Goal: Transaction & Acquisition: Purchase product/service

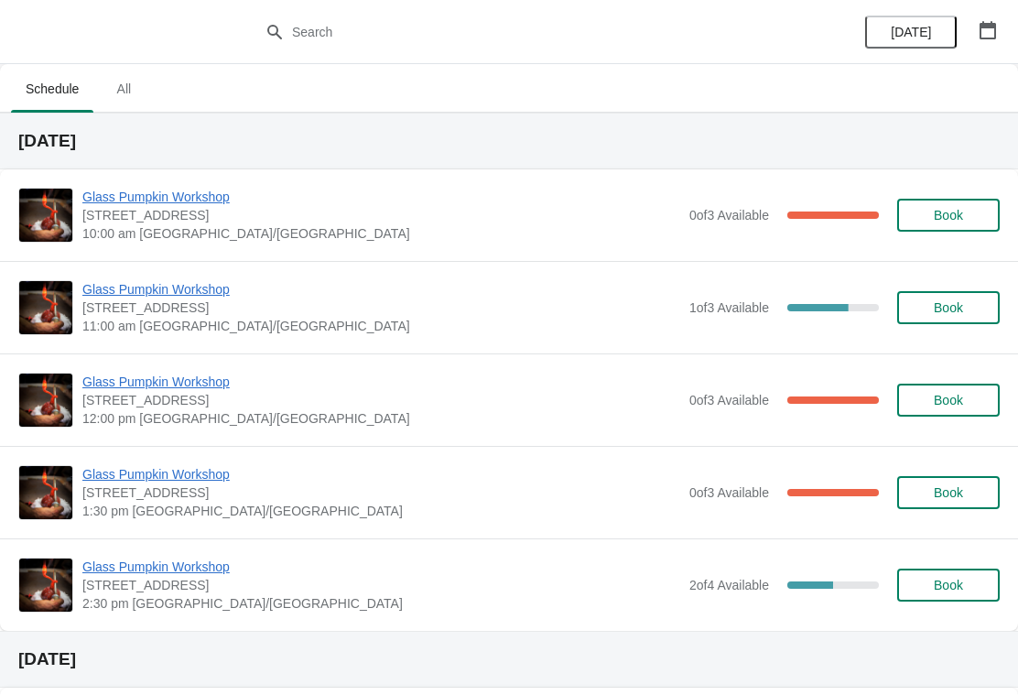
click at [1000, 30] on button "button" at bounding box center [987, 30] width 33 height 33
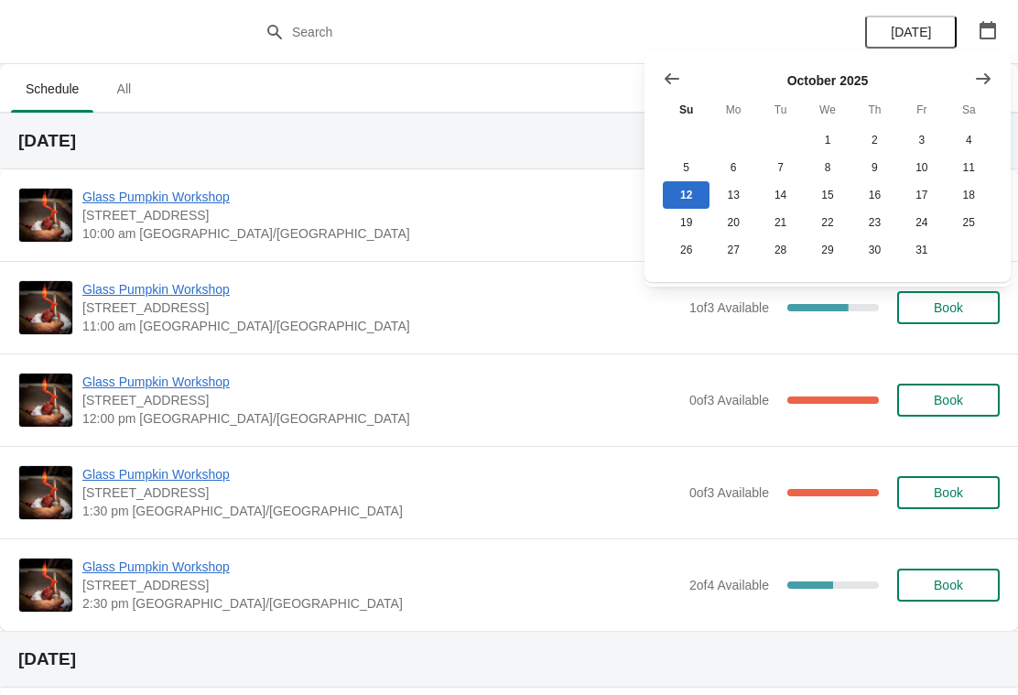
click at [987, 81] on icon "Show next month, November 2025" at bounding box center [983, 77] width 15 height 11
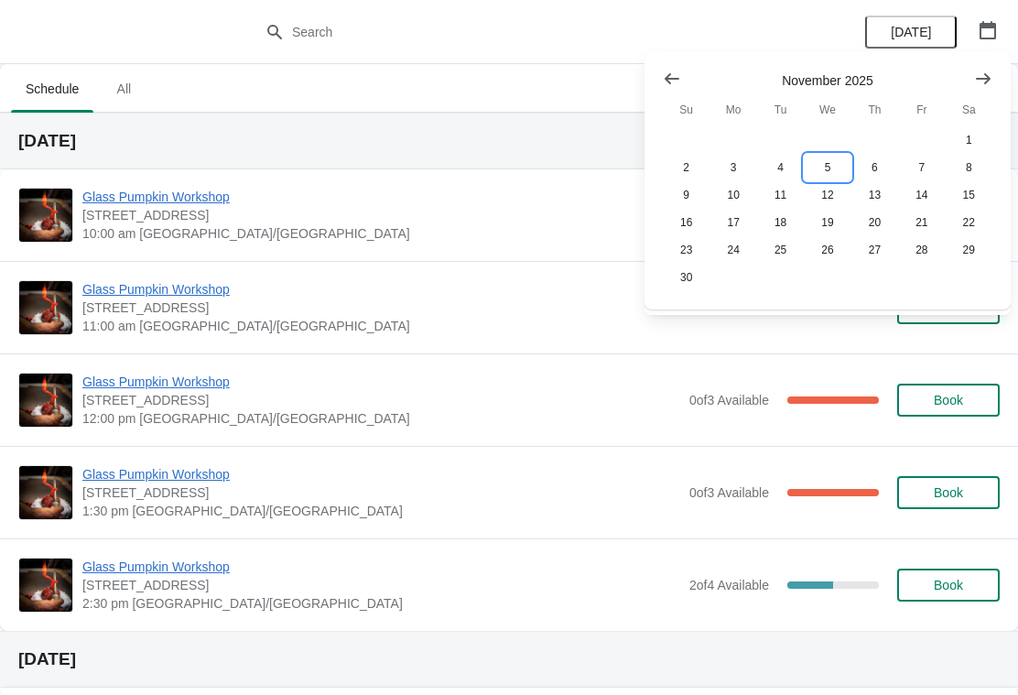
click at [829, 174] on button "5" at bounding box center [827, 167] width 47 height 27
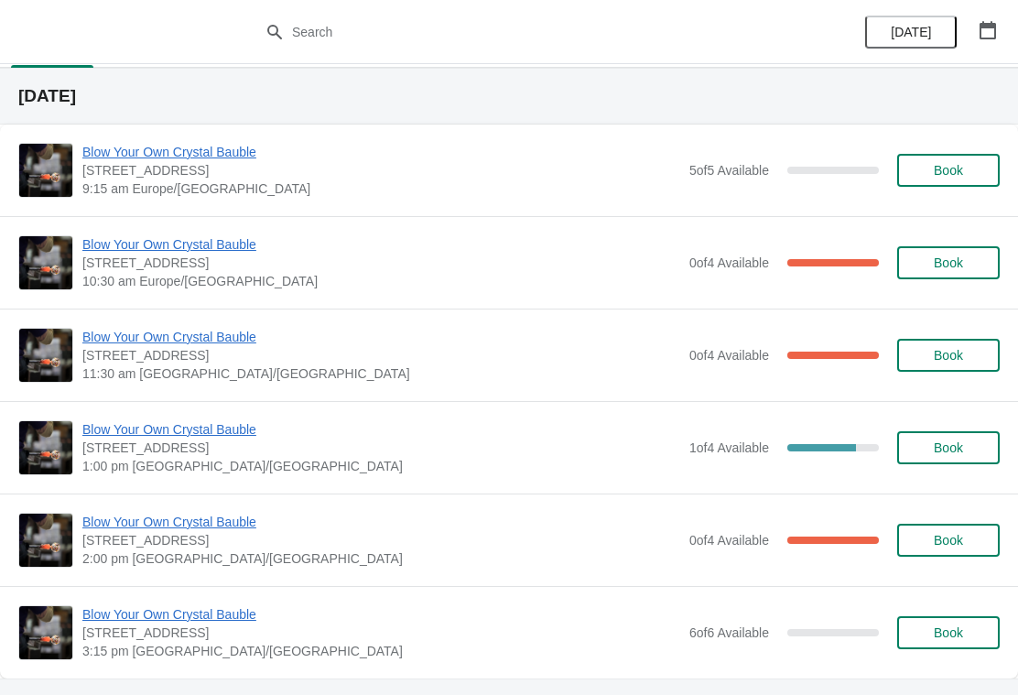
scroll to position [46, 0]
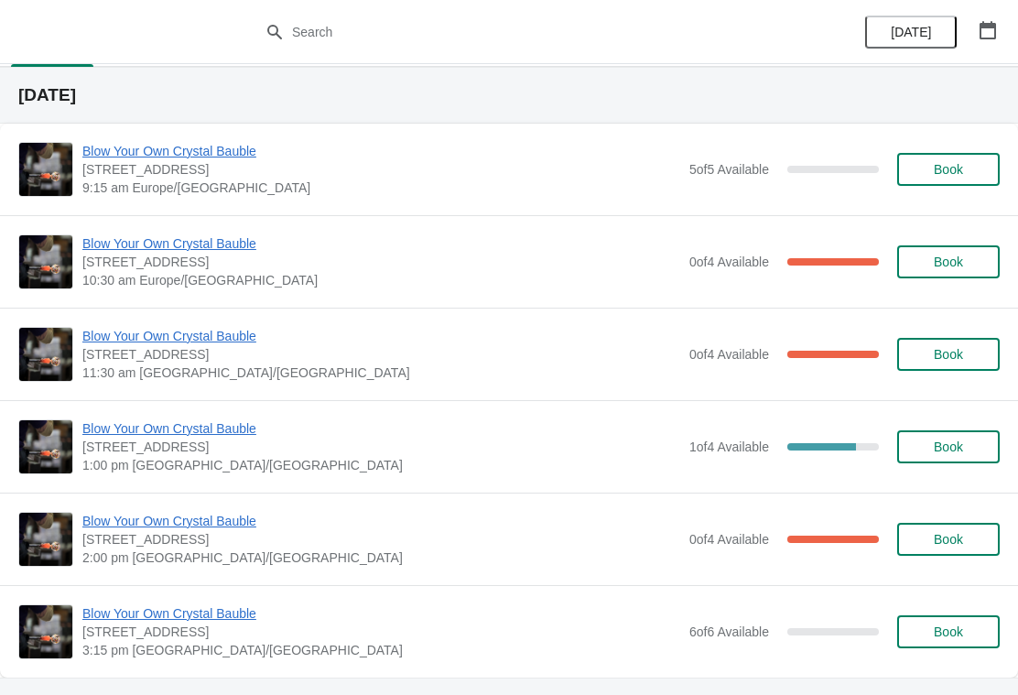
click at [942, 629] on span "Book" at bounding box center [948, 631] width 29 height 15
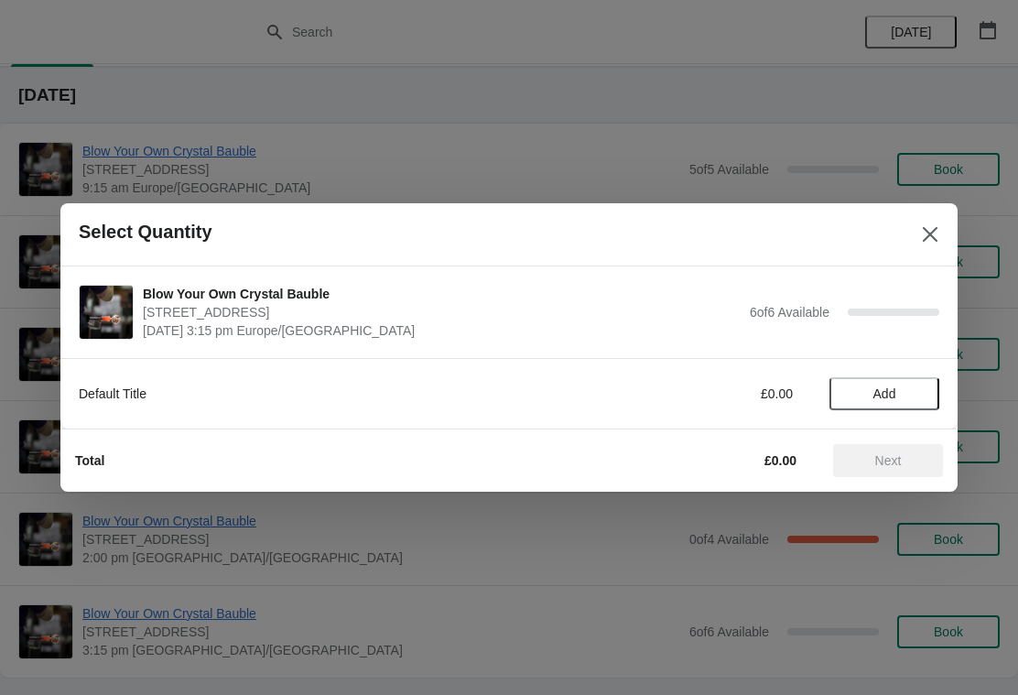
click at [909, 392] on span "Add" at bounding box center [884, 393] width 77 height 15
click at [918, 390] on icon at bounding box center [915, 394] width 19 height 19
click at [917, 386] on icon at bounding box center [915, 394] width 19 height 19
click at [922, 394] on icon at bounding box center [915, 394] width 19 height 19
click at [892, 465] on span "Next" at bounding box center [888, 460] width 27 height 15
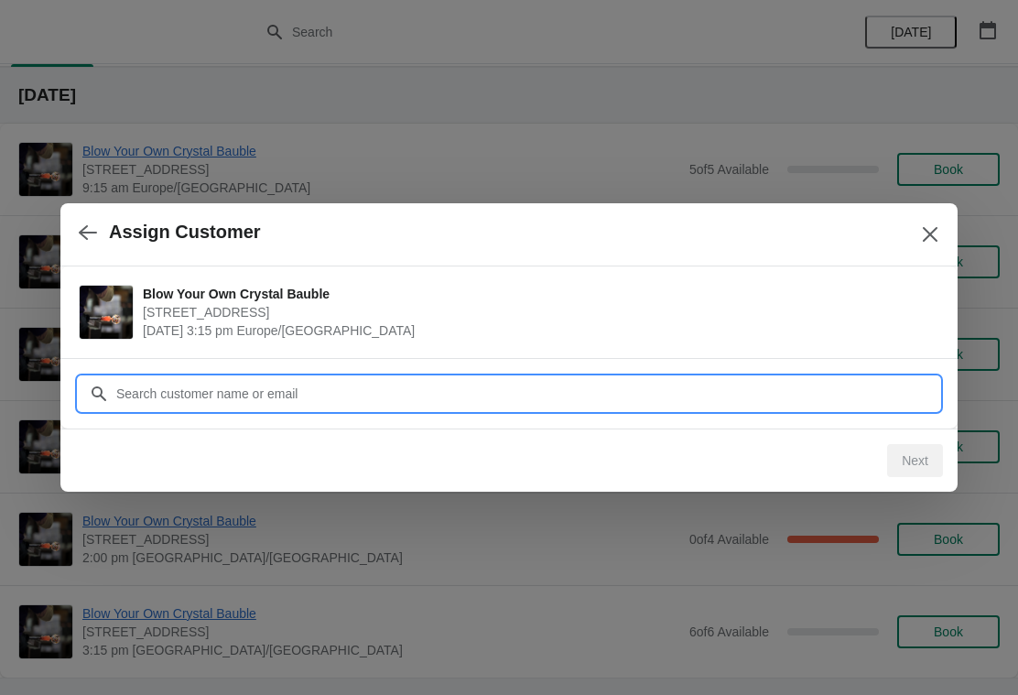
click at [353, 390] on input "Customer" at bounding box center [527, 393] width 824 height 33
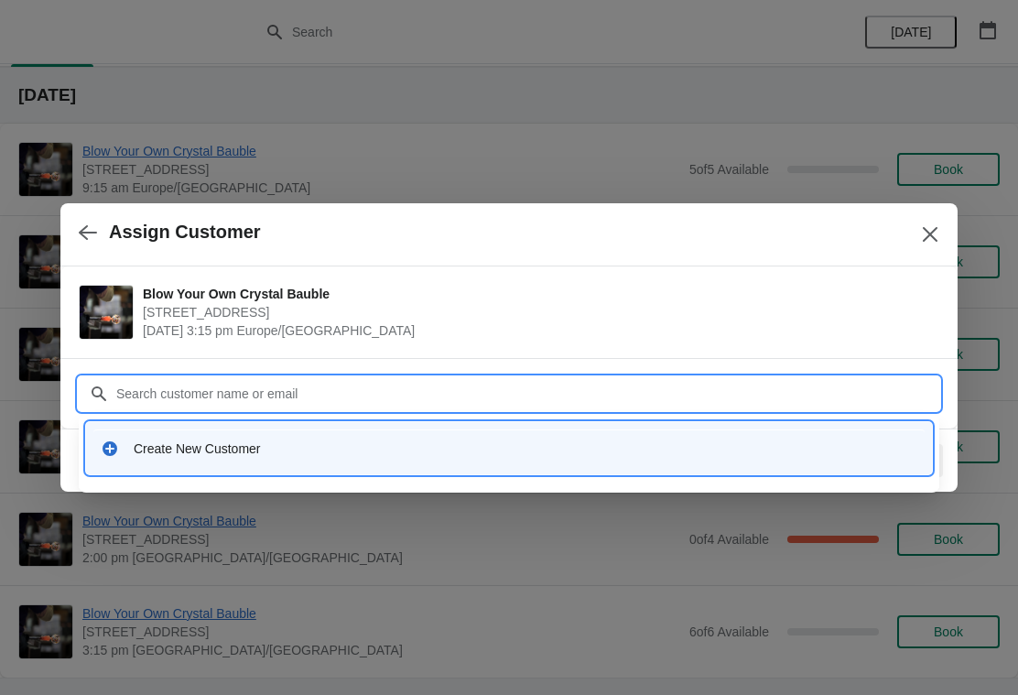
click at [131, 450] on div "Create New Customer" at bounding box center [509, 448] width 817 height 18
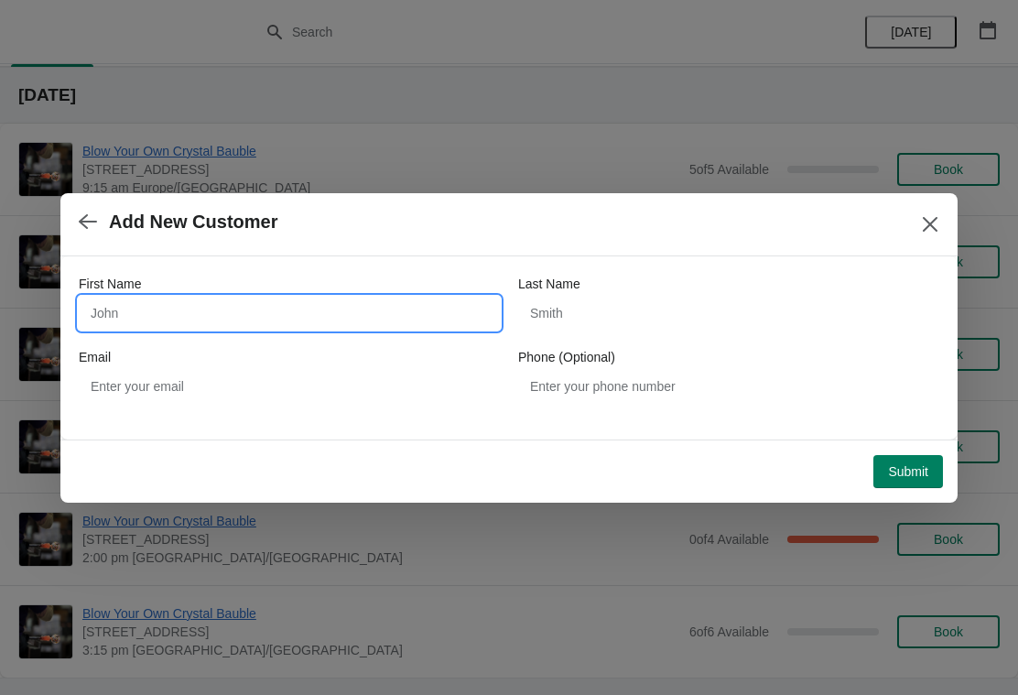
click at [193, 298] on input "First Name" at bounding box center [289, 313] width 421 height 33
type input "[PERSON_NAME]"
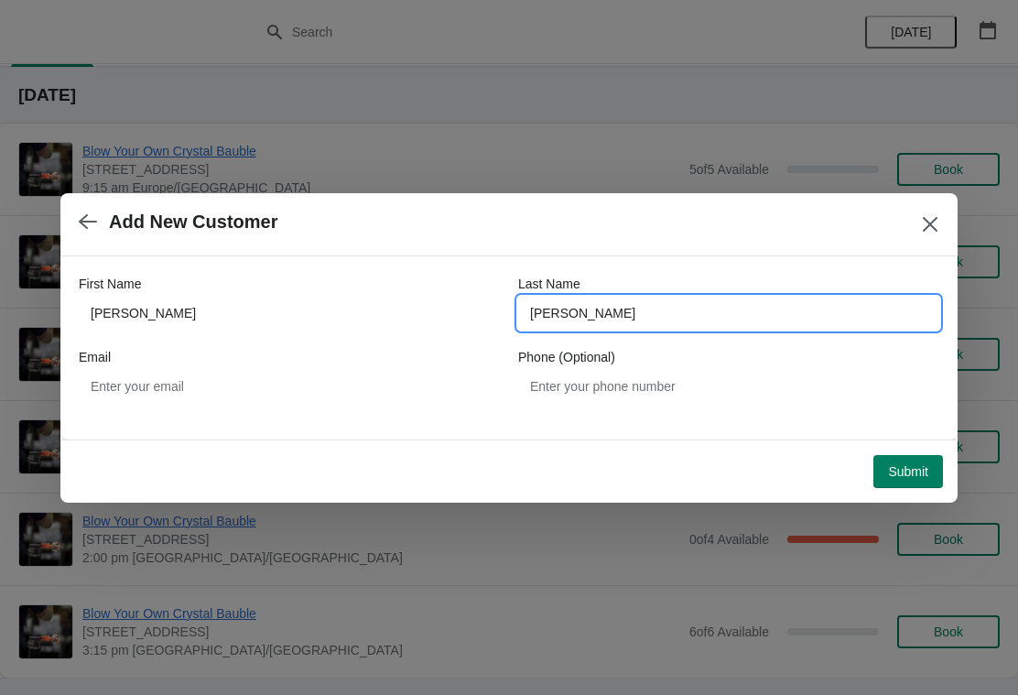
type input "[PERSON_NAME]"
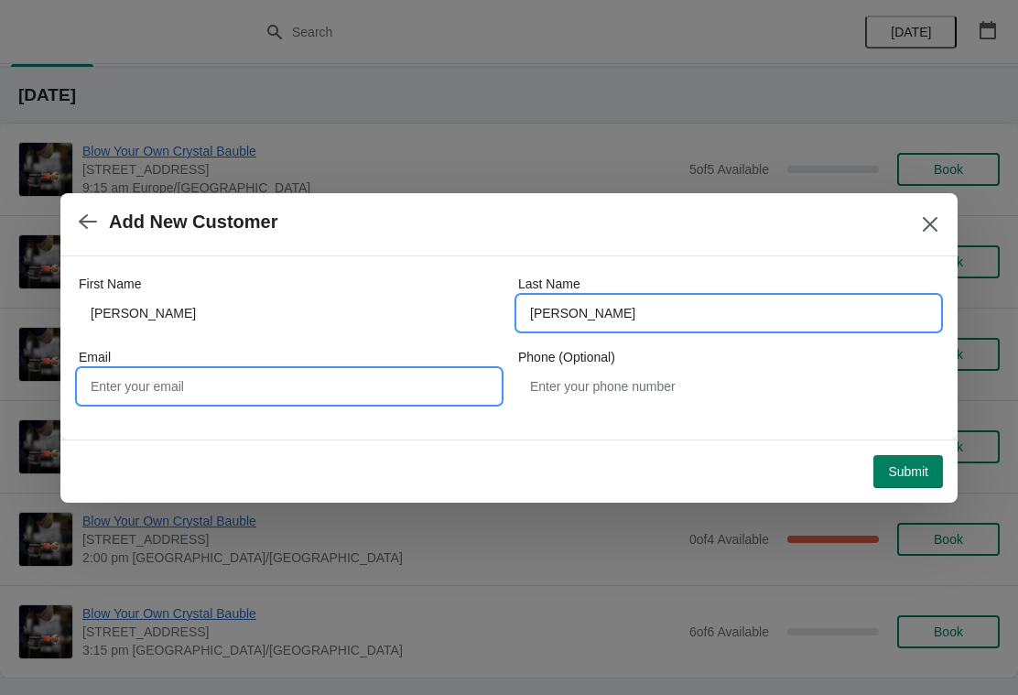
click at [345, 374] on input "Email" at bounding box center [289, 386] width 421 height 33
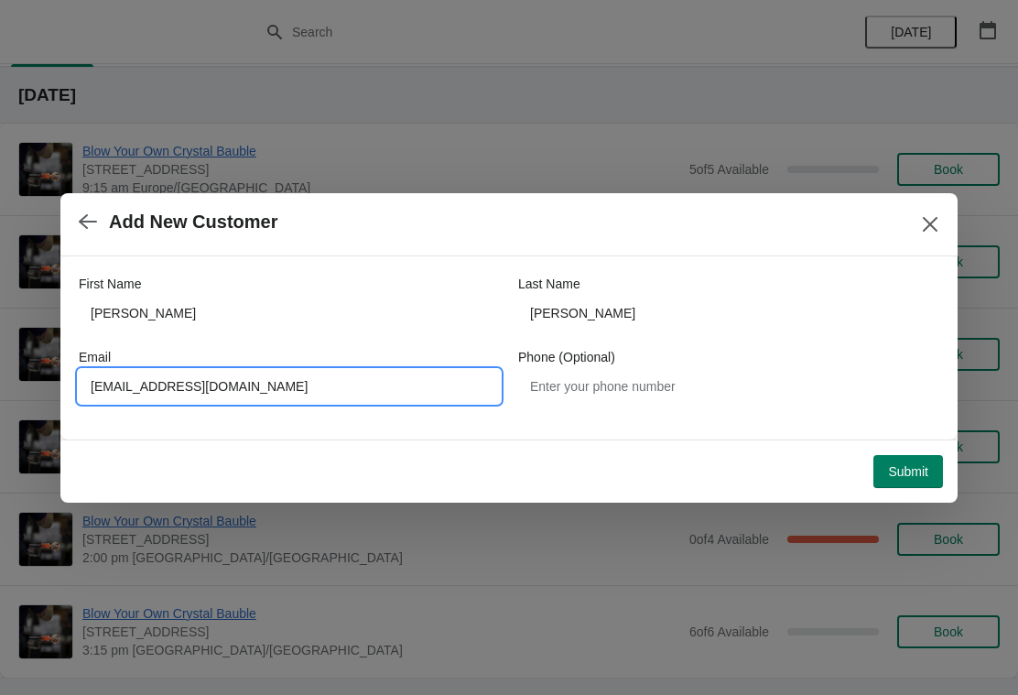
type input "[EMAIL_ADDRESS][DOMAIN_NAME]"
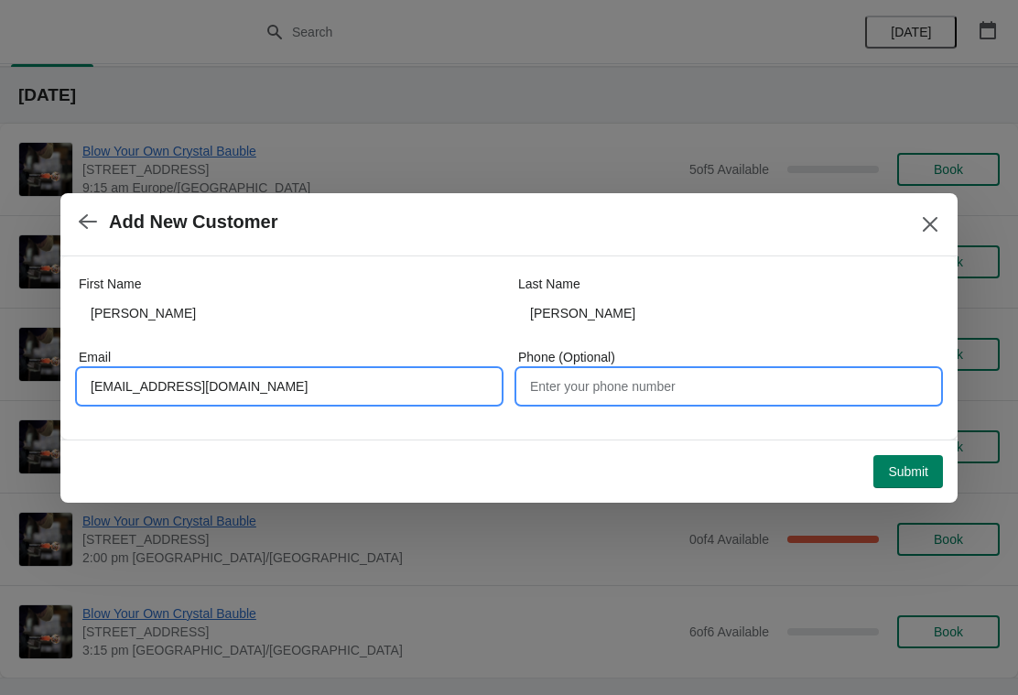
click at [677, 383] on input "Phone (Optional)" at bounding box center [728, 386] width 421 height 33
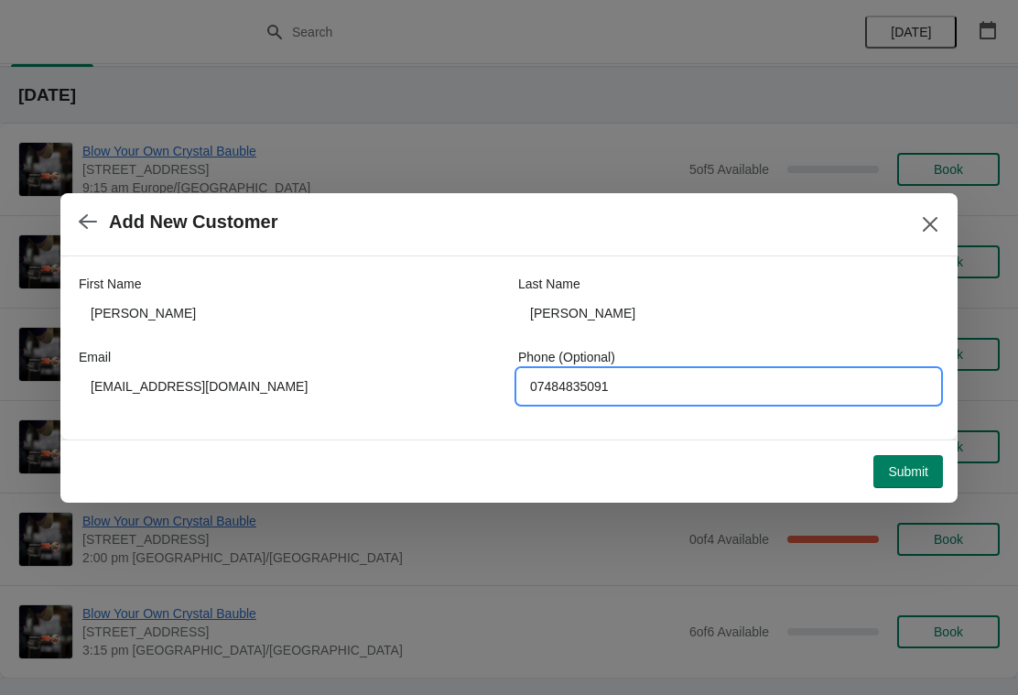
type input "07484835091"
click at [916, 469] on span "Submit" at bounding box center [908, 471] width 40 height 15
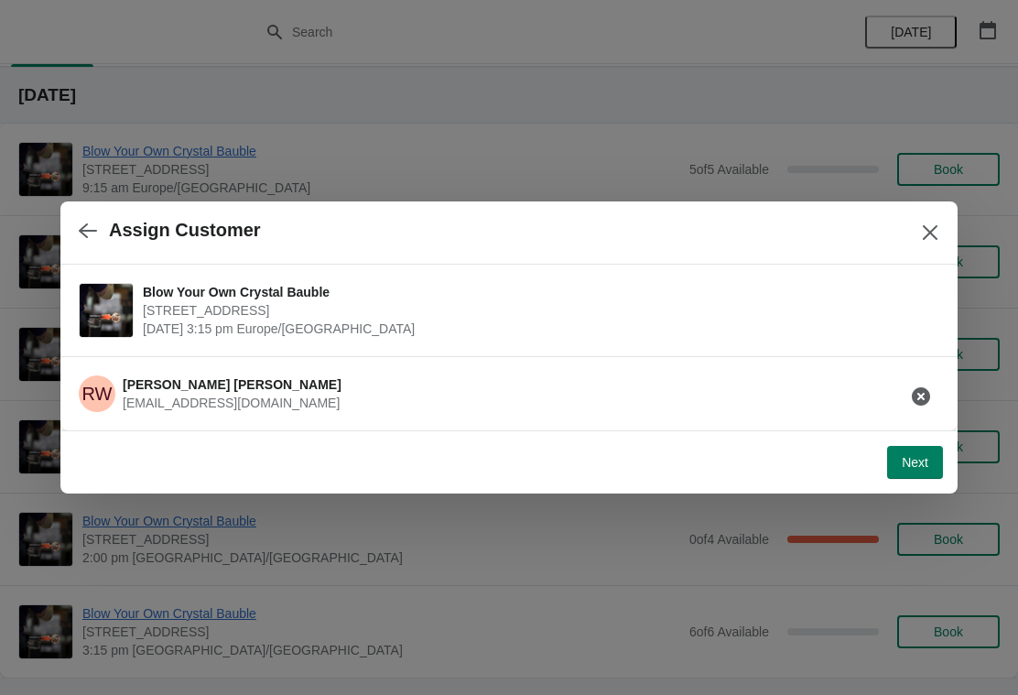
click at [921, 465] on span "Next" at bounding box center [915, 462] width 27 height 15
select select "Yes, I will collect"
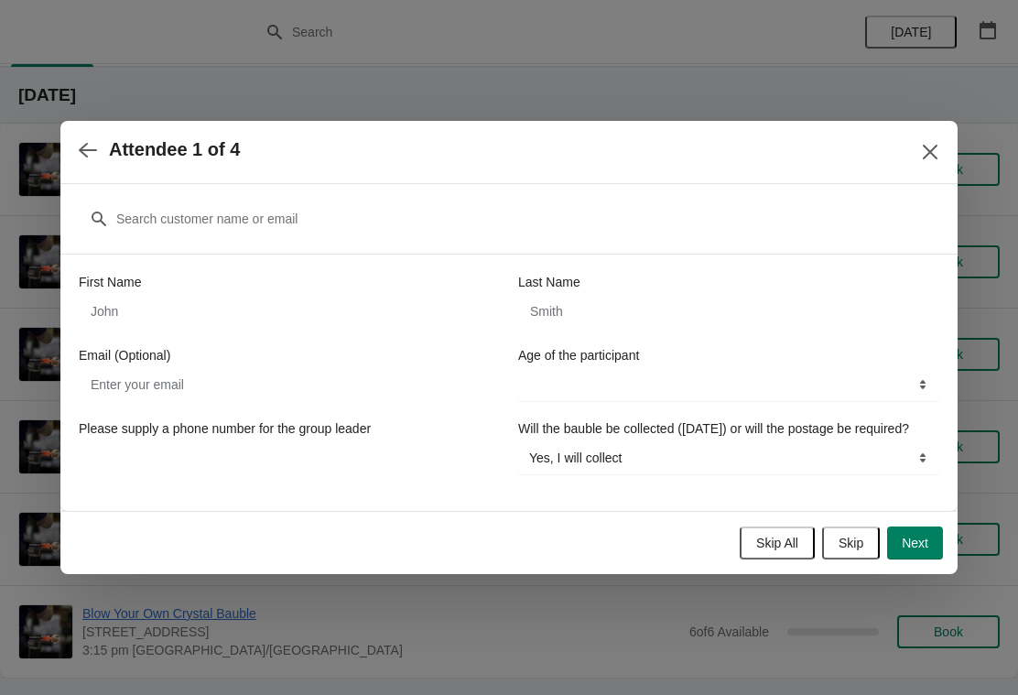
click at [775, 550] on span "Skip All" at bounding box center [777, 543] width 42 height 15
